Goal: Navigation & Orientation: Go to known website

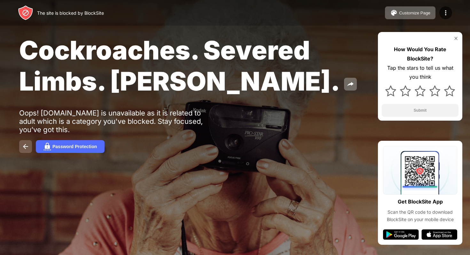
click at [22, 145] on img at bounding box center [26, 147] width 8 height 8
